Goal: Task Accomplishment & Management: Use online tool/utility

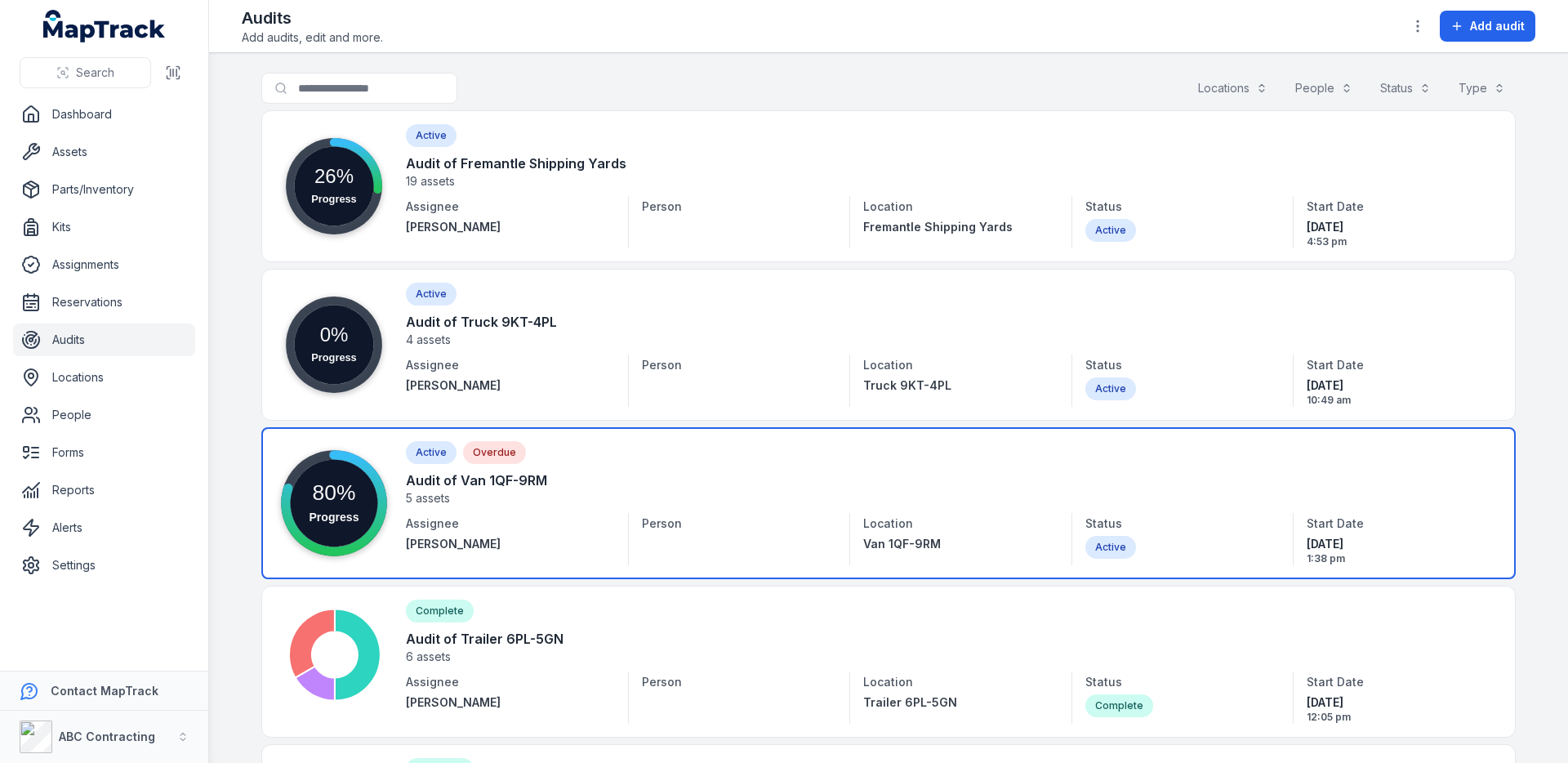
click at [740, 513] on link at bounding box center [889, 503] width 1254 height 152
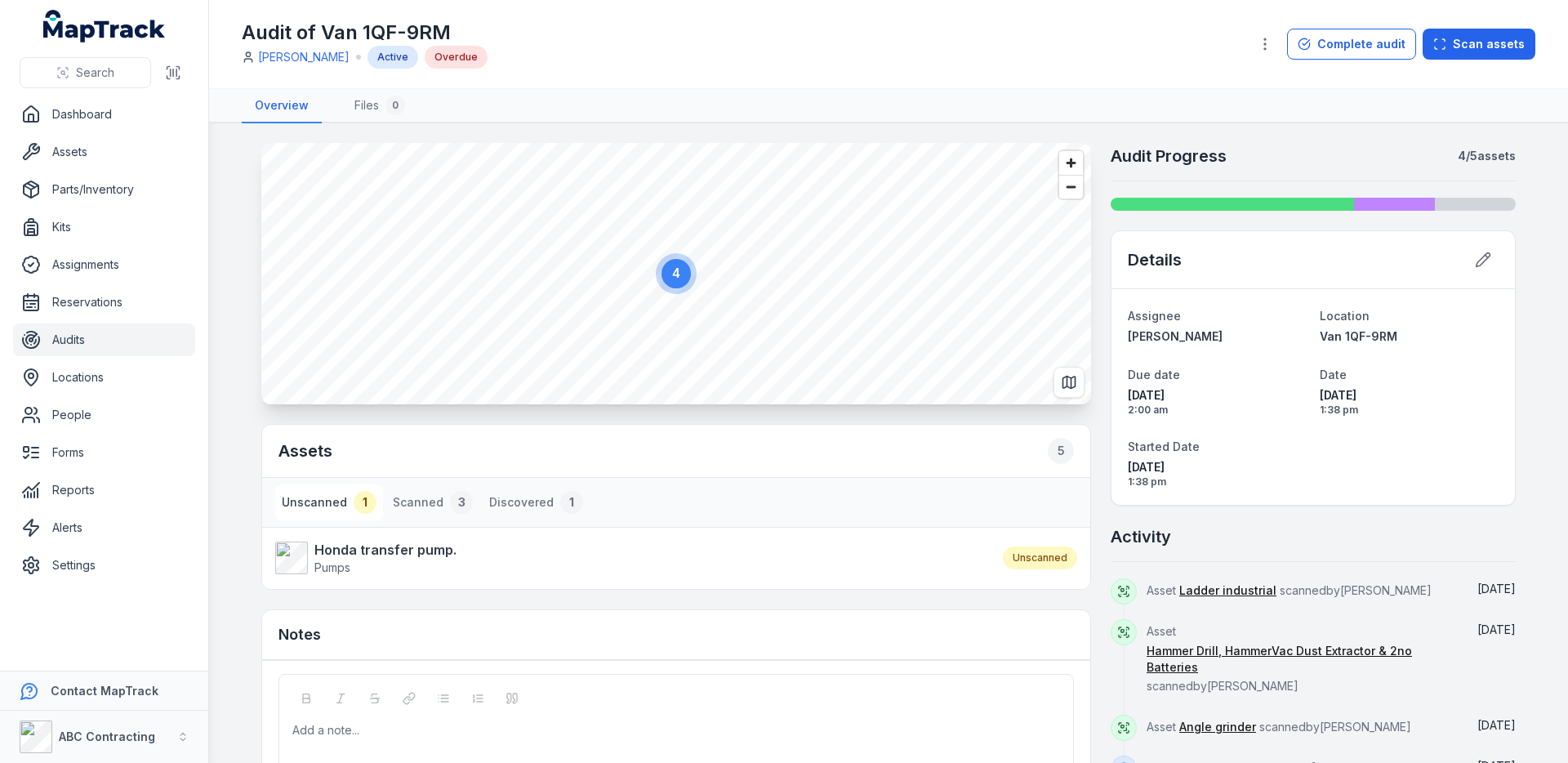
scroll to position [10, 0]
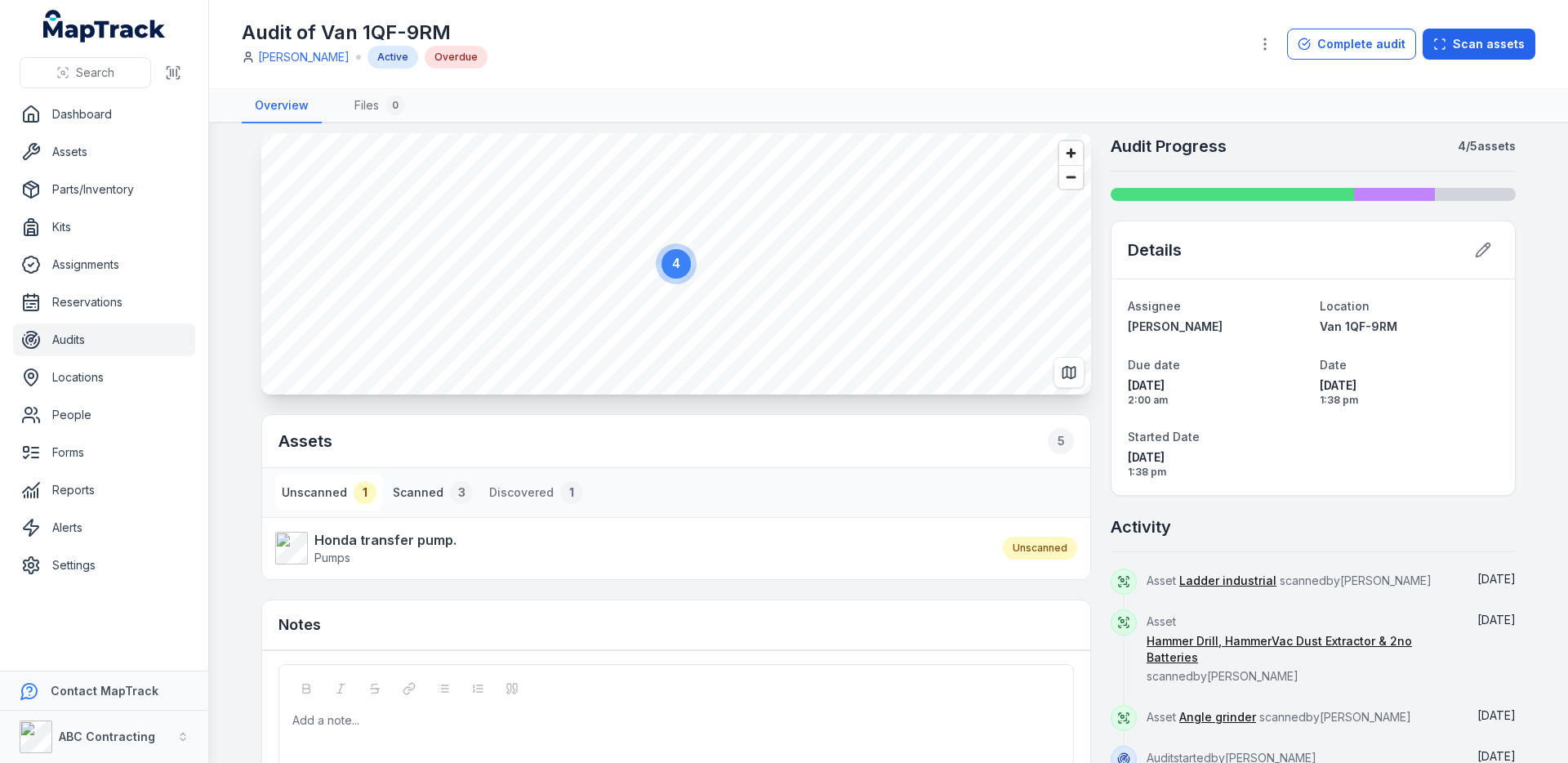
click at [441, 486] on button "Scanned 3" at bounding box center [432, 492] width 93 height 36
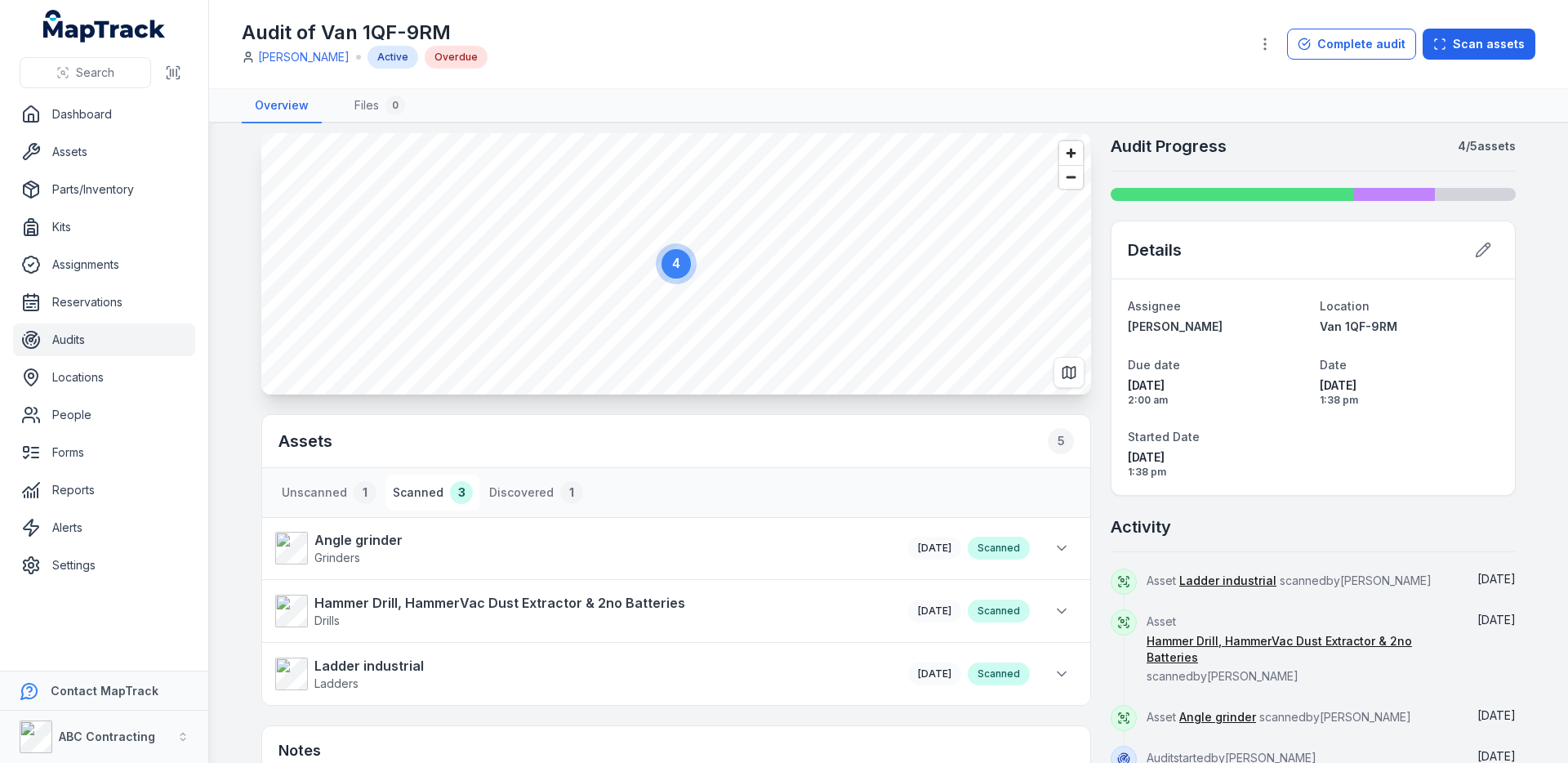
scroll to position [154, 0]
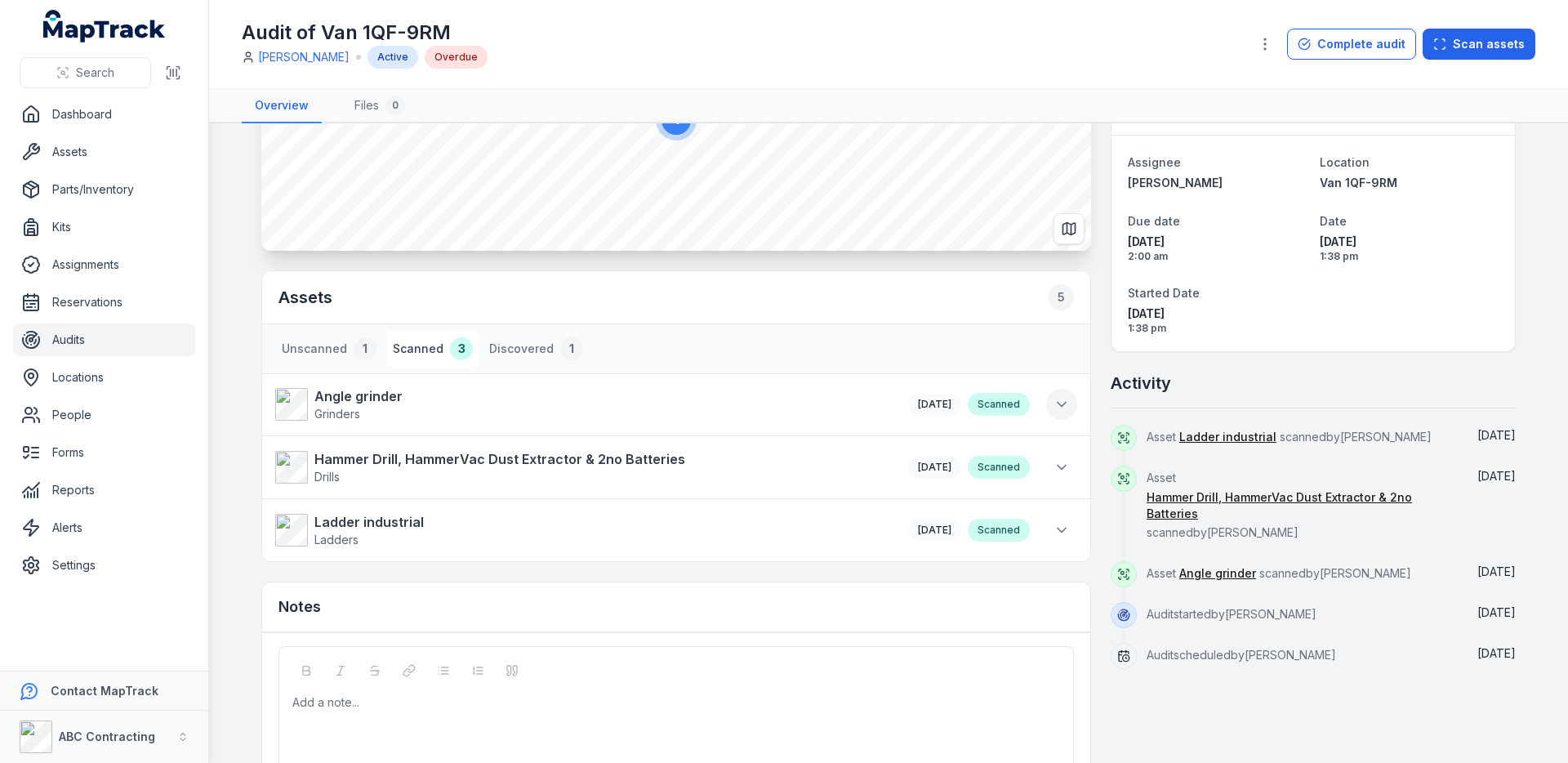
click at [1067, 408] on icon at bounding box center [1062, 404] width 16 height 16
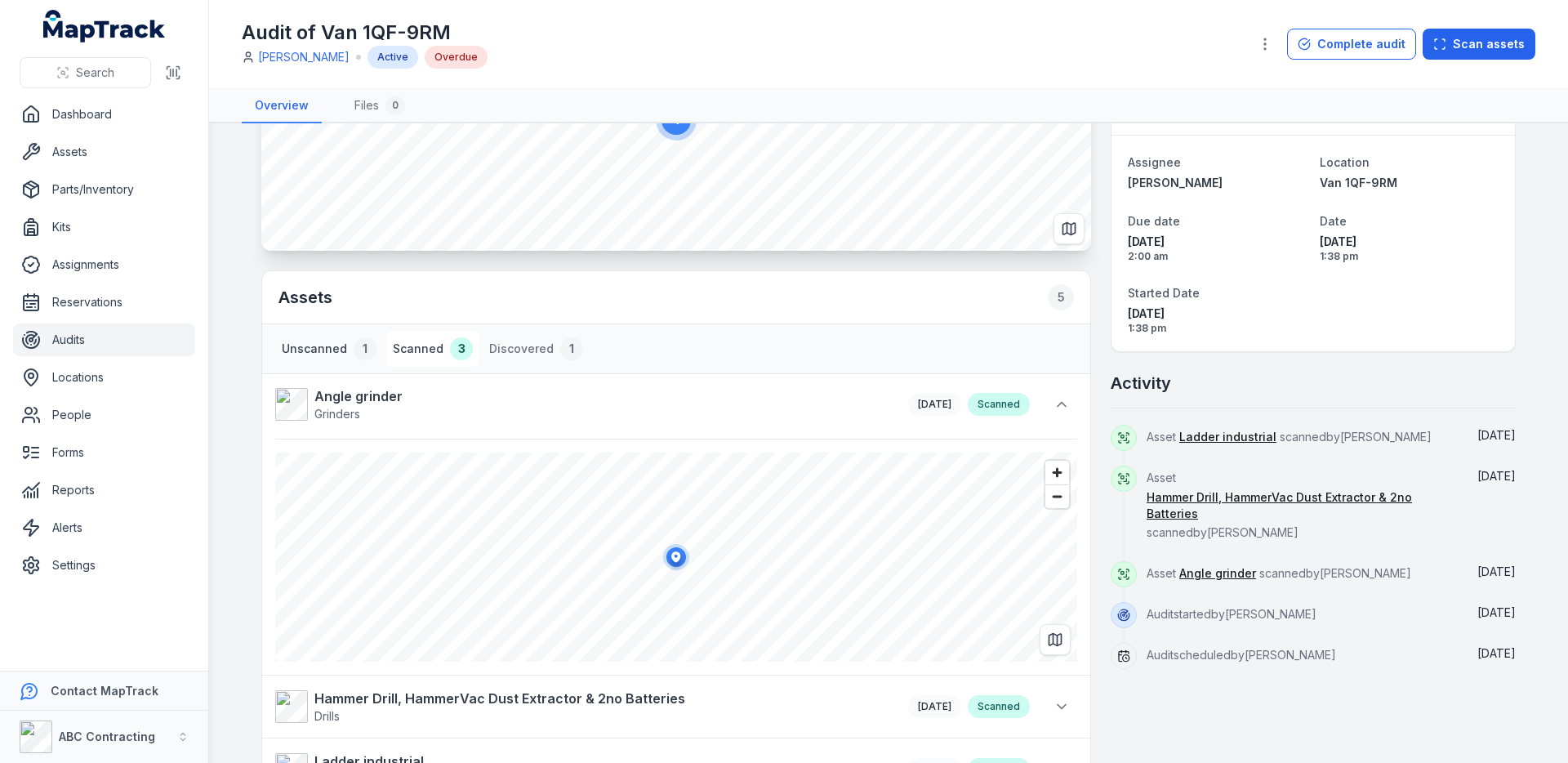
click at [354, 352] on div "1" at bounding box center [365, 349] width 23 height 23
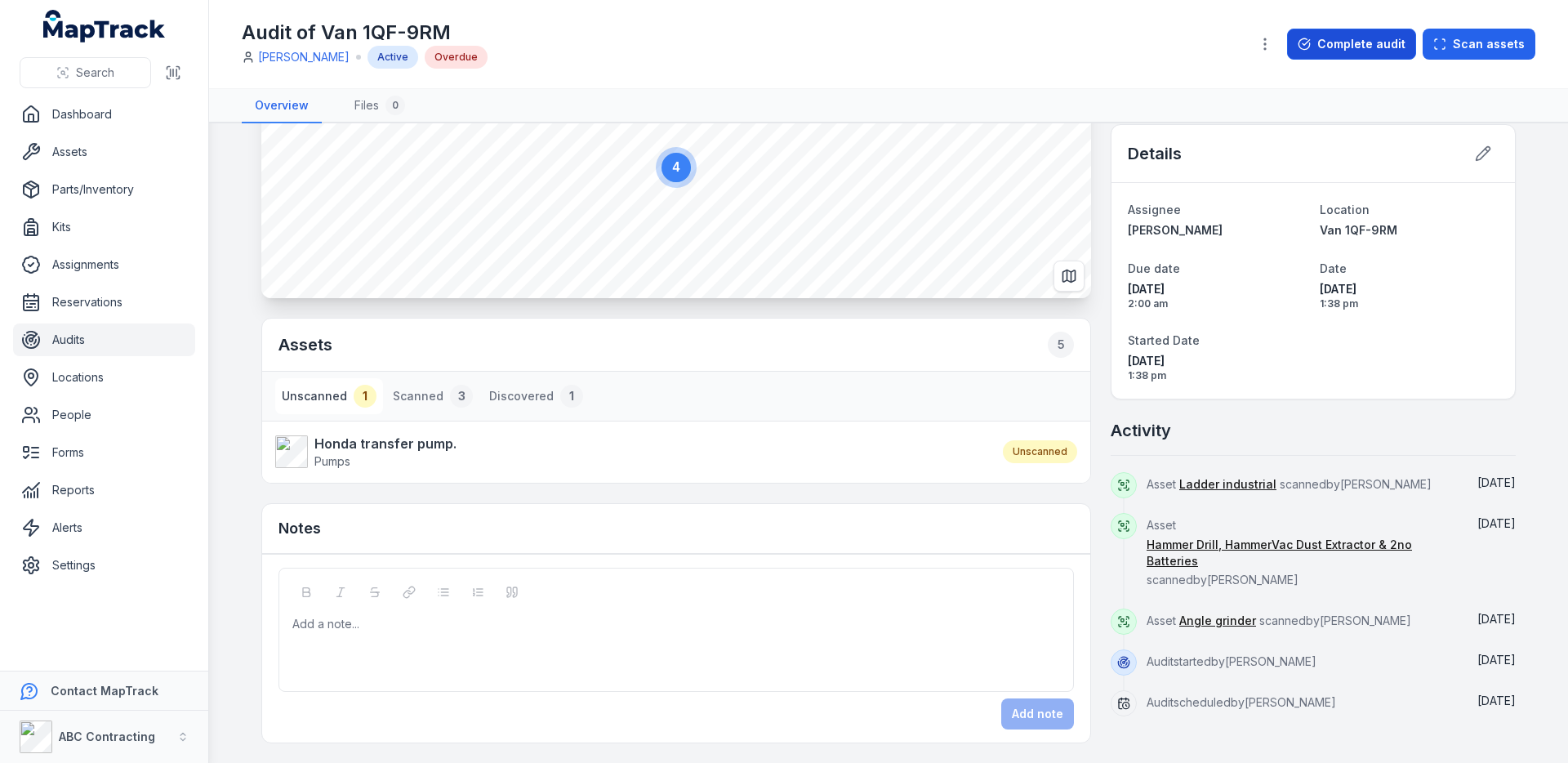
click at [1358, 51] on button "Complete audit" at bounding box center [1351, 44] width 129 height 31
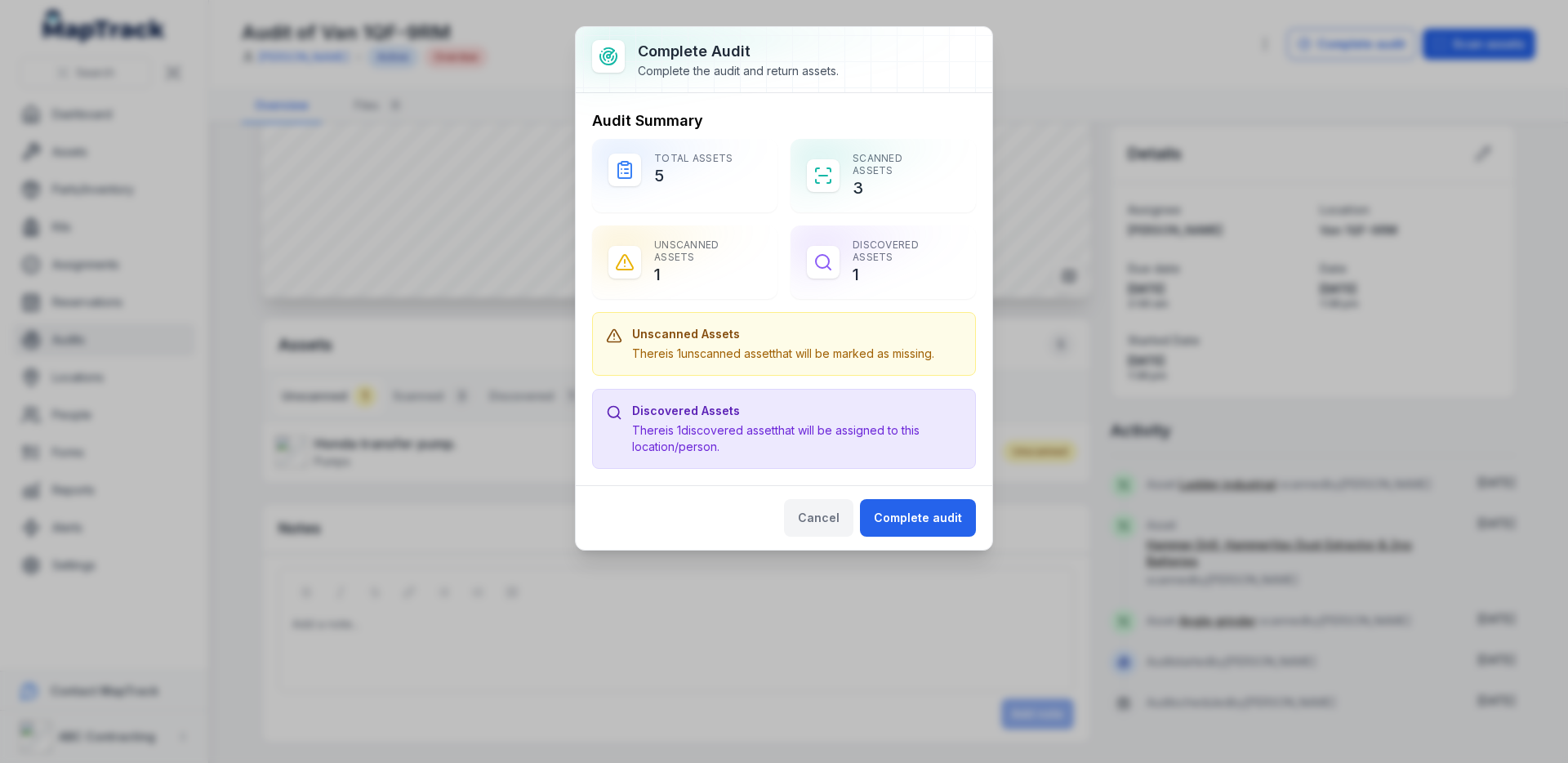
click at [831, 500] on button "Cancel" at bounding box center [819, 518] width 70 height 38
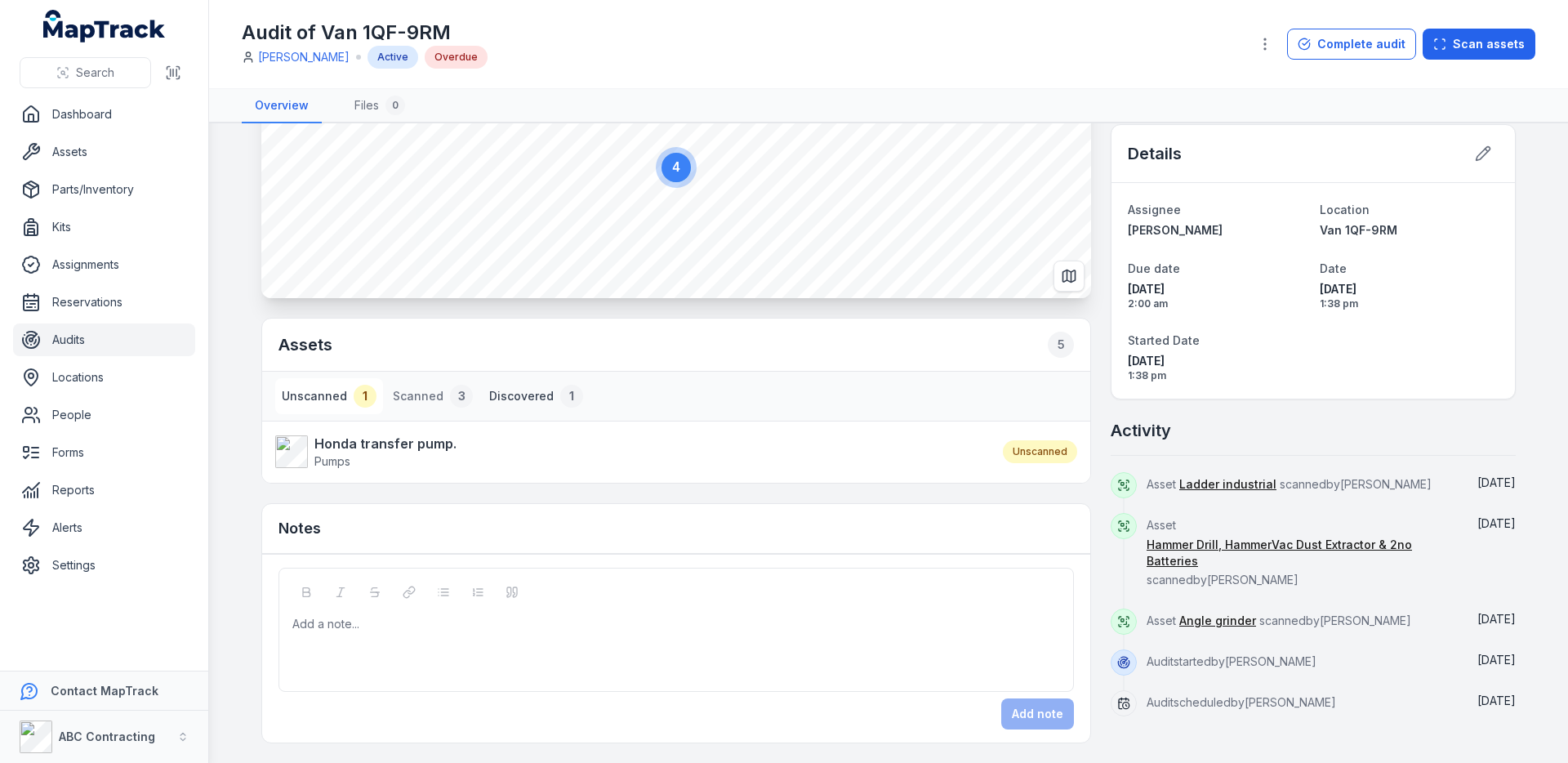
click at [544, 390] on button "Discovered 1" at bounding box center [535, 396] width 107 height 36
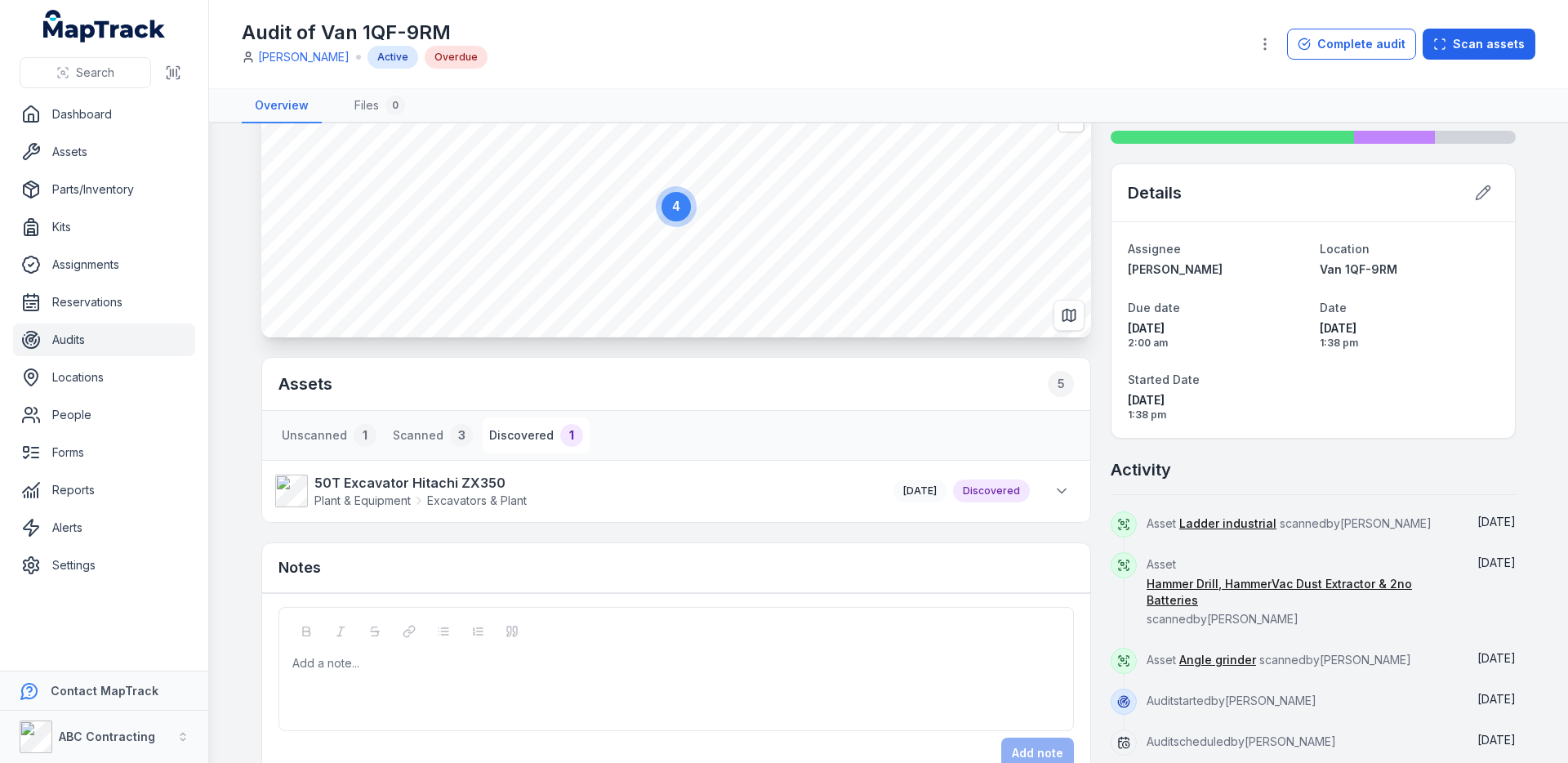
scroll to position [0, 0]
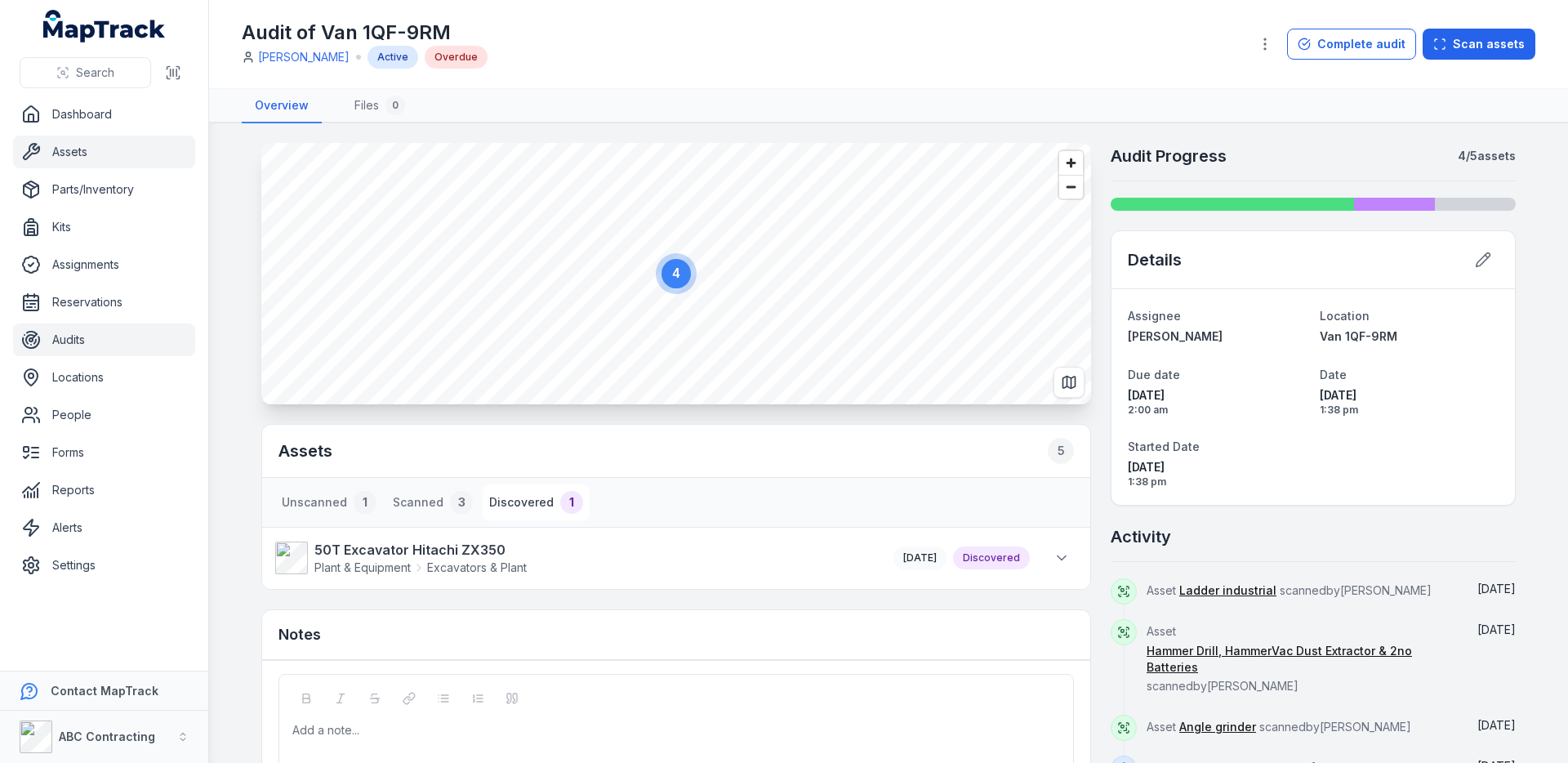
click at [52, 159] on link "Assets" at bounding box center [104, 152] width 182 height 33
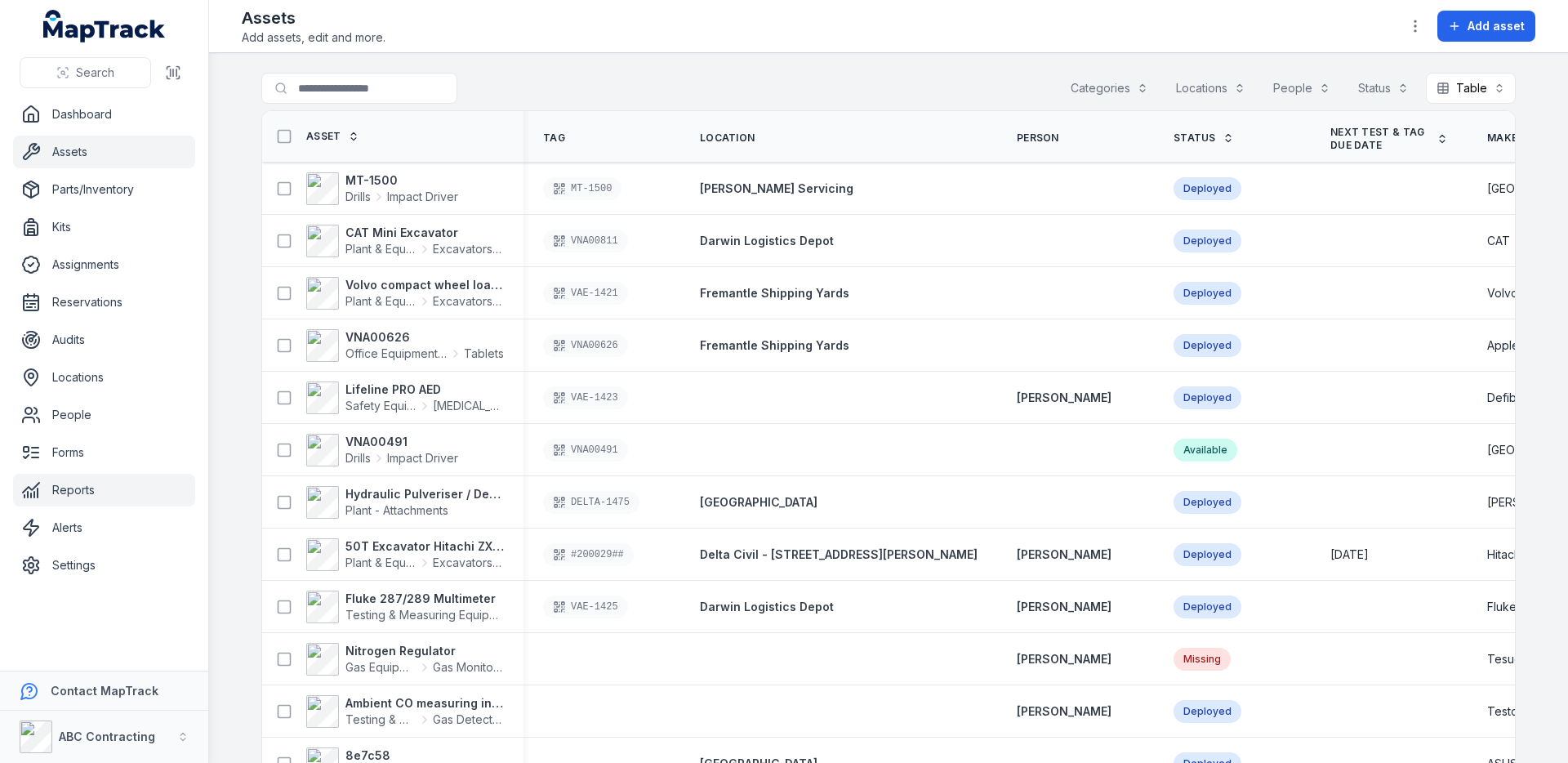
click at [75, 496] on link "Reports" at bounding box center [104, 489] width 182 height 33
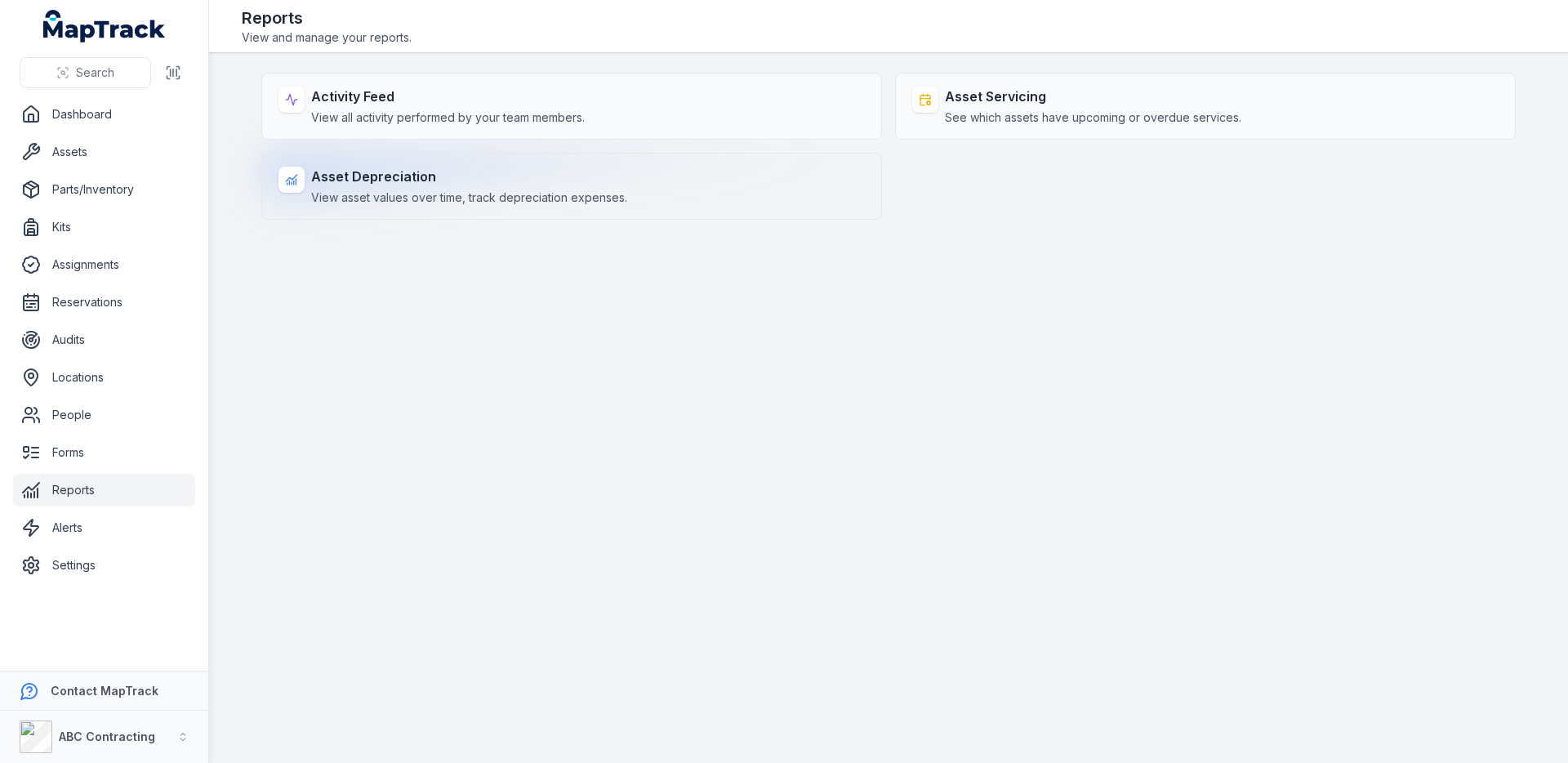
click at [653, 186] on div "Asset Depreciation View asset values over time, track depreciation expenses." at bounding box center [571, 186] width 620 height 67
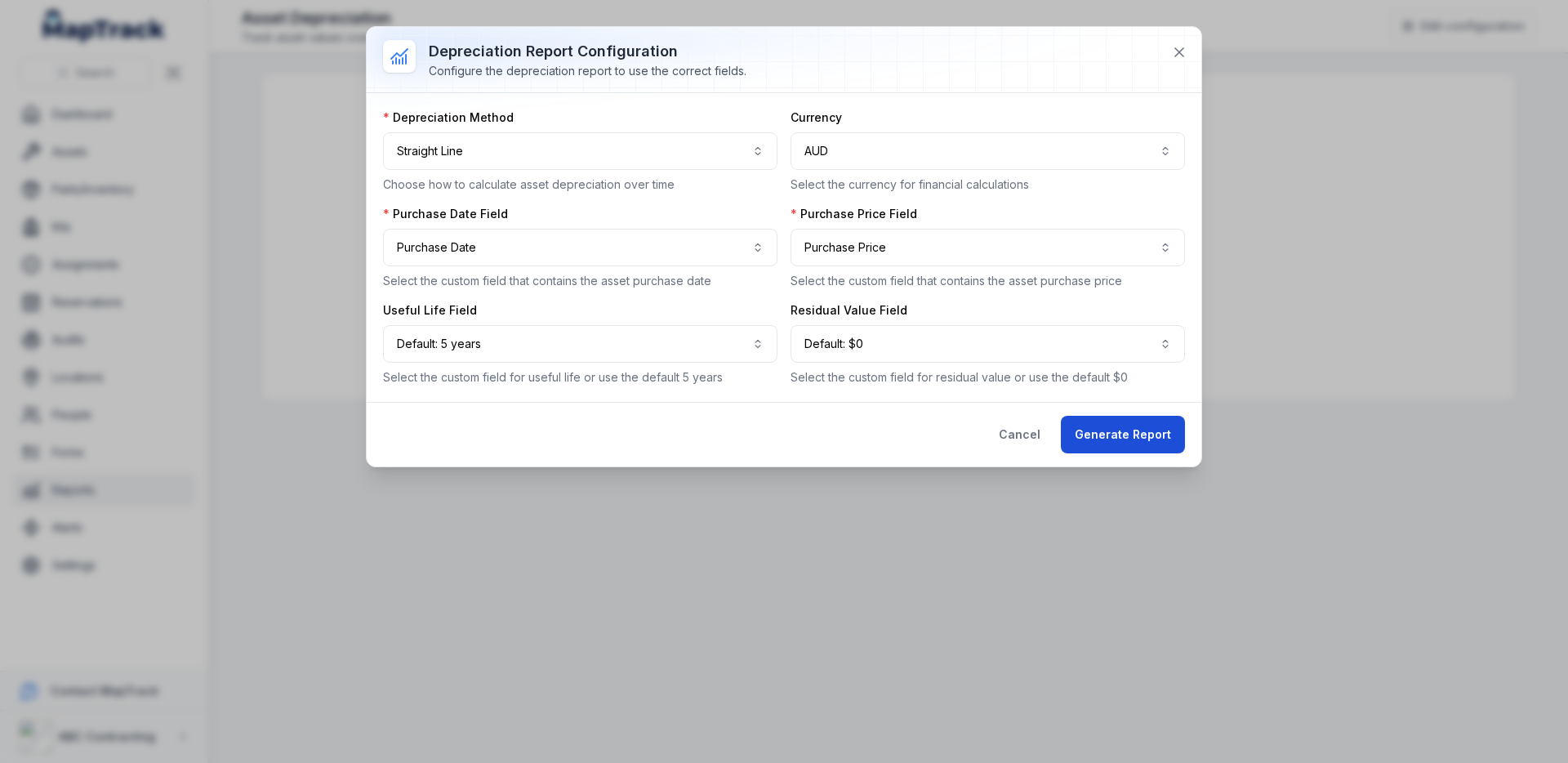
click at [1105, 433] on button "Generate Report" at bounding box center [1123, 434] width 124 height 38
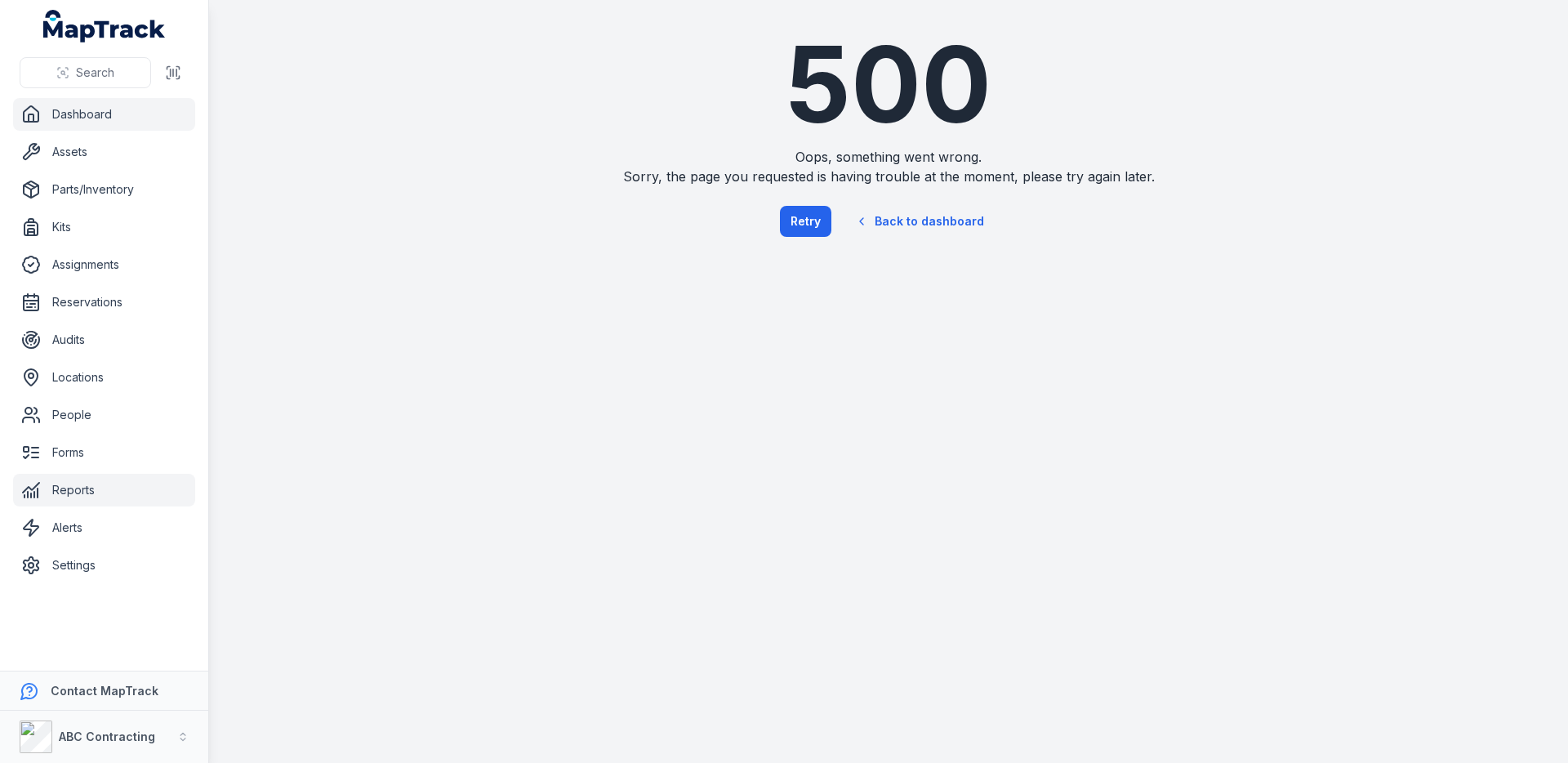
click at [78, 110] on link "Dashboard" at bounding box center [104, 114] width 182 height 33
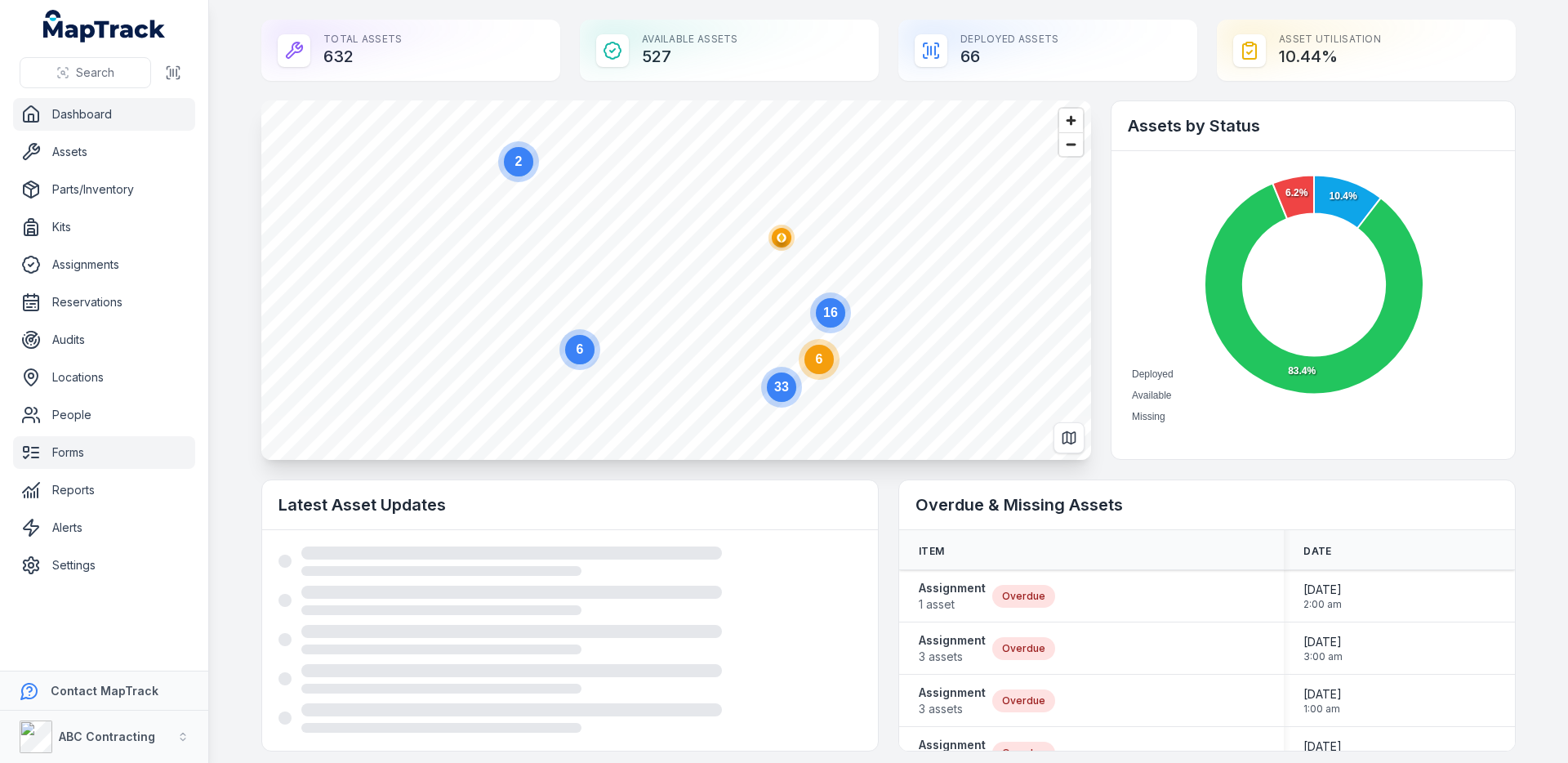
click at [71, 454] on link "Forms" at bounding box center [104, 452] width 182 height 33
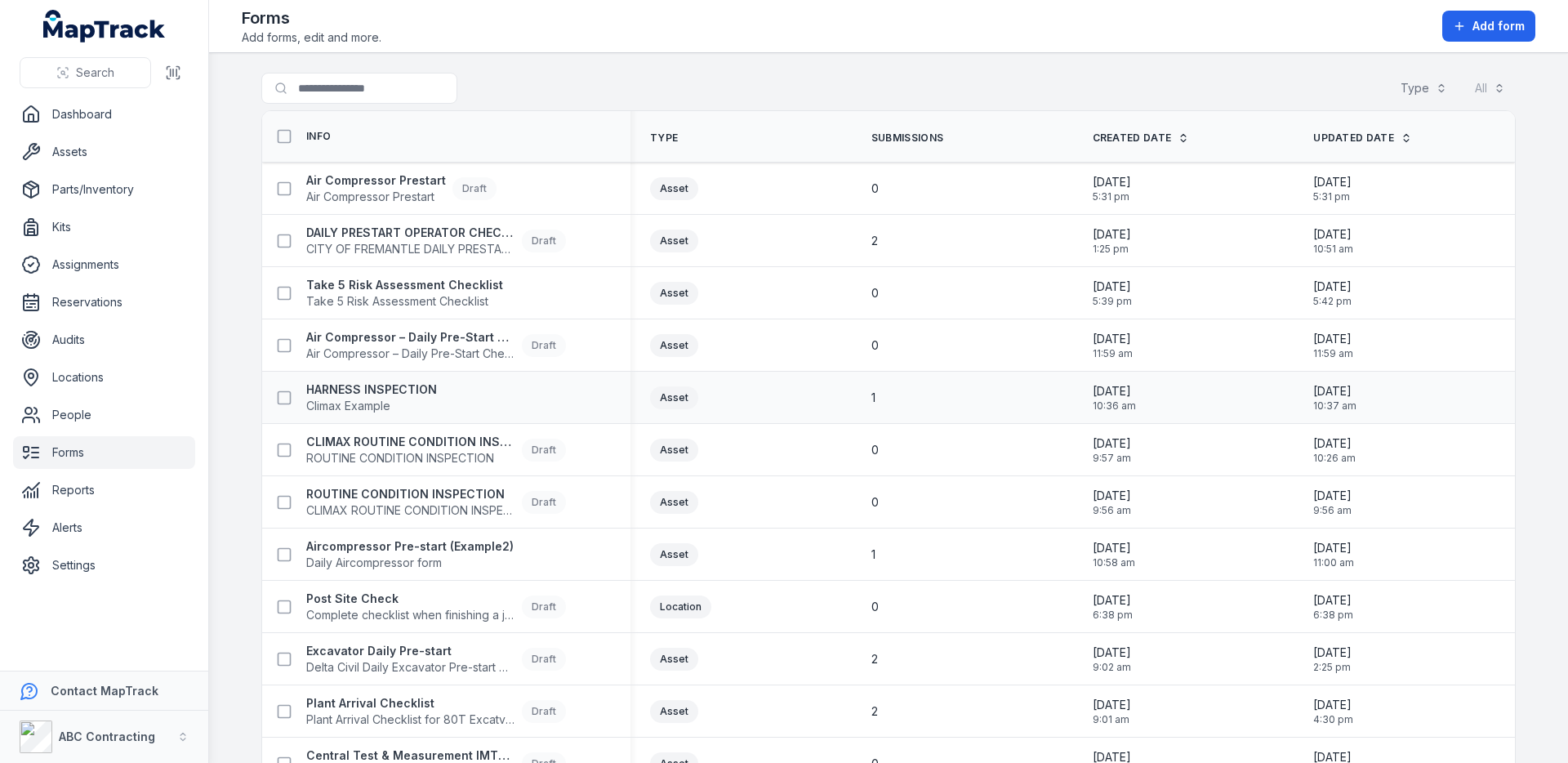
scroll to position [255, 0]
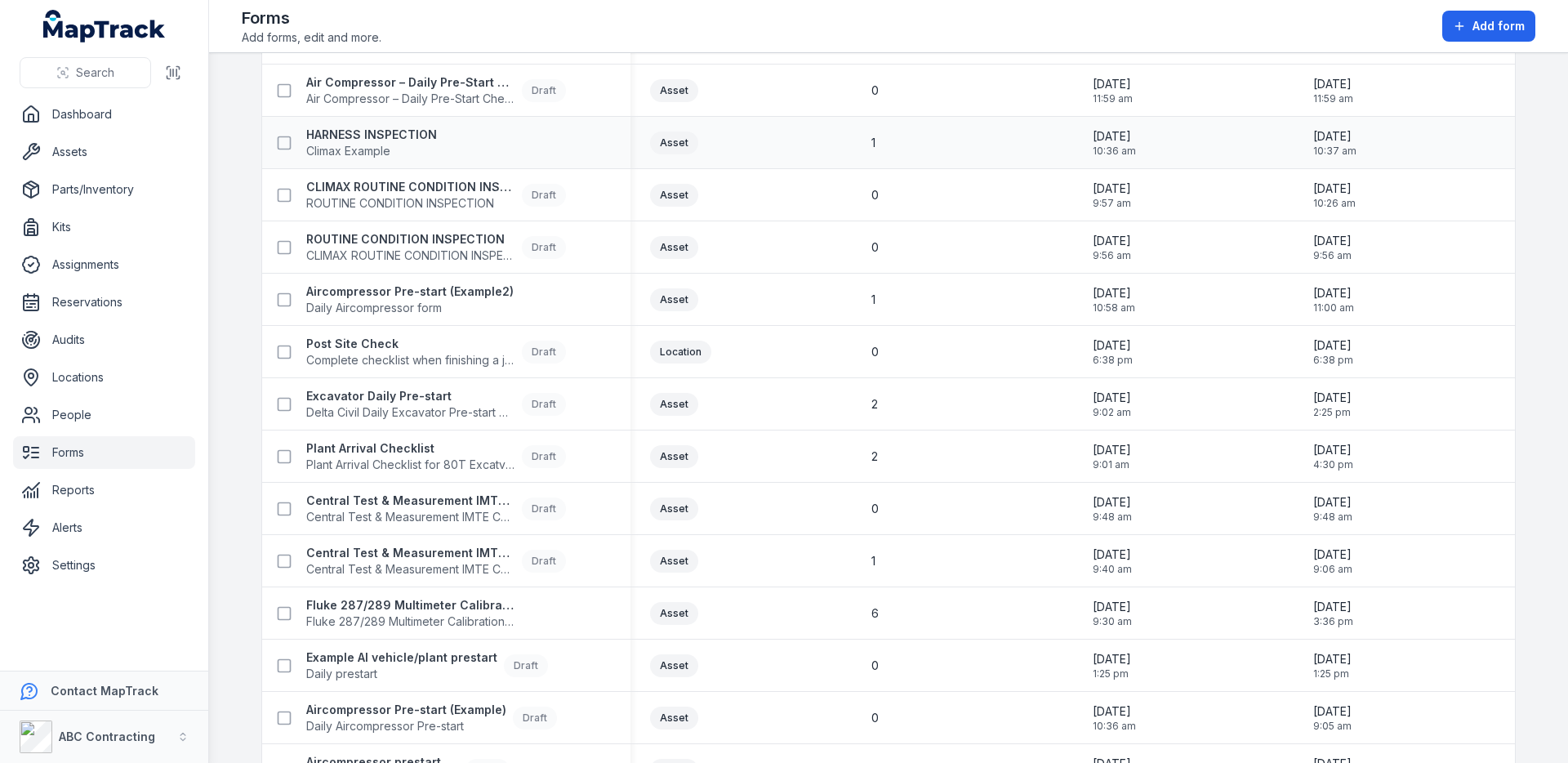
click at [434, 404] on span "Delta Civil Daily Excavator Pre-start Checklist" at bounding box center [410, 412] width 209 height 16
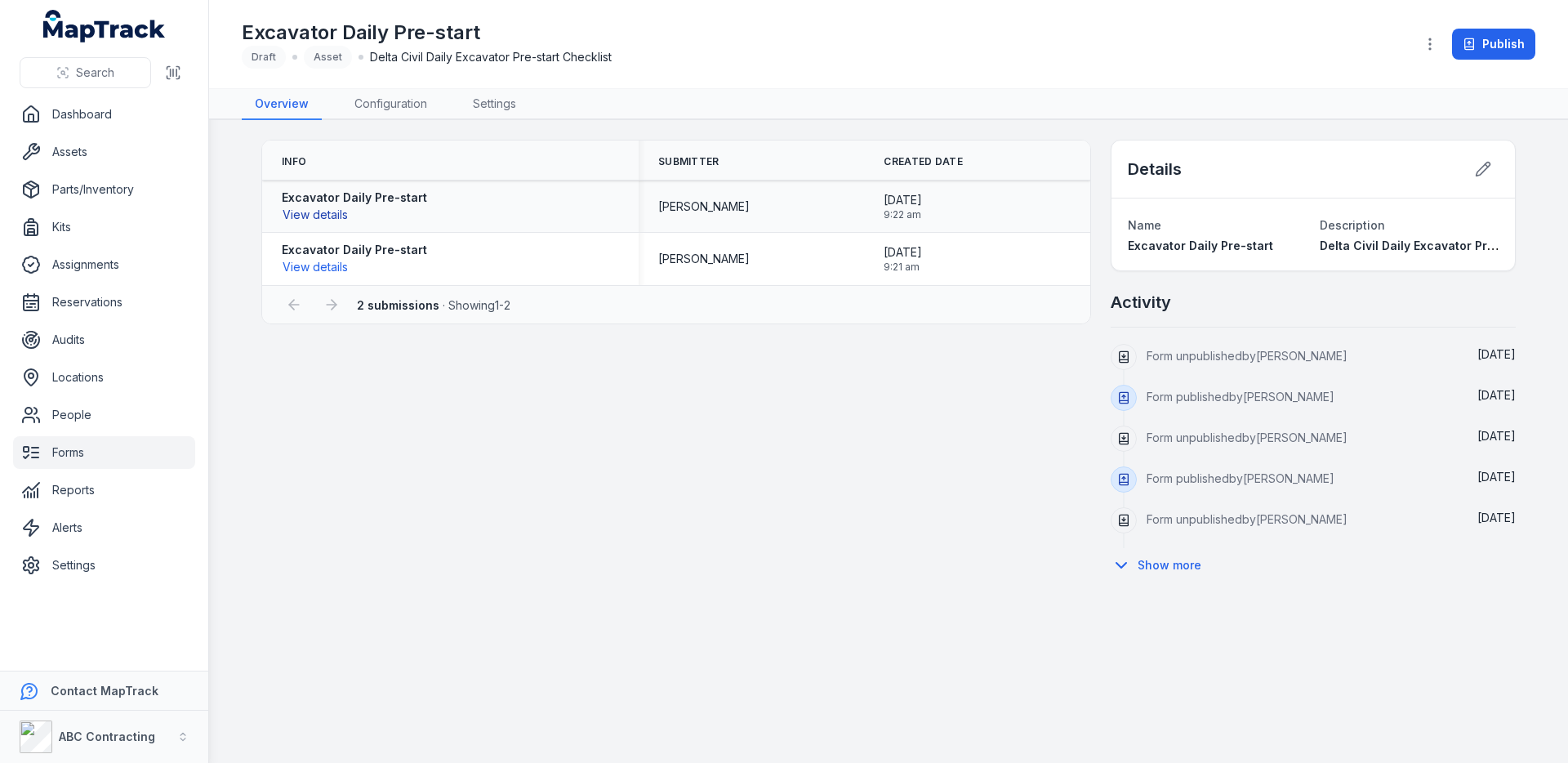
click at [339, 213] on button "View details" at bounding box center [315, 215] width 67 height 18
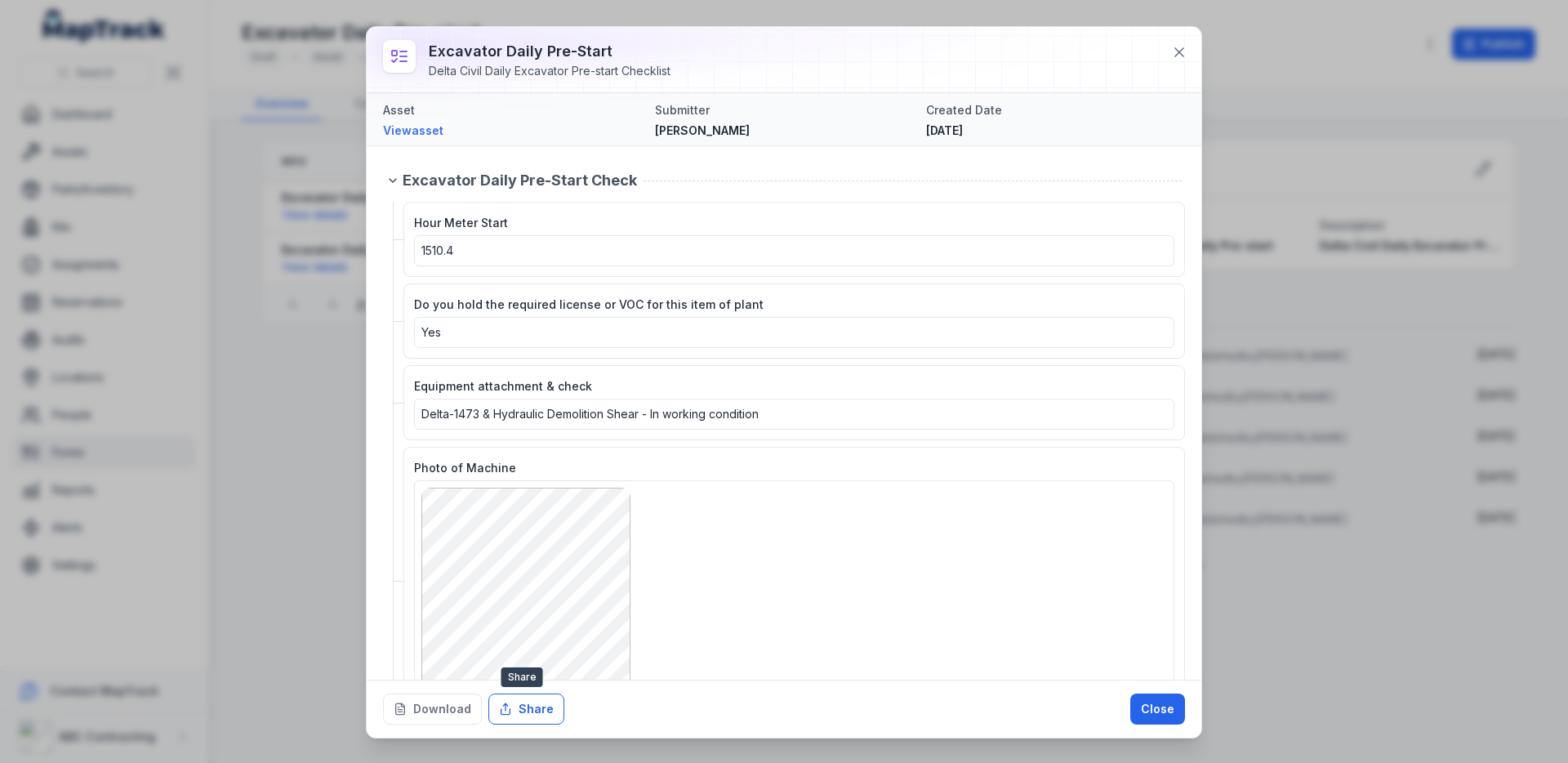
click at [546, 701] on button "Share" at bounding box center [526, 708] width 76 height 31
click at [661, 224] on div "Hour Meter Start 1510.4" at bounding box center [794, 240] width 760 height 54
click at [446, 702] on button "Download" at bounding box center [431, 708] width 99 height 31
